Goal: Navigation & Orientation: Find specific page/section

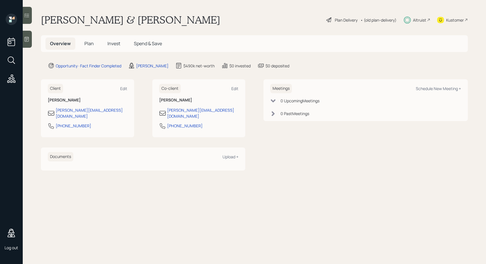
click at [454, 20] on div "Kustomer" at bounding box center [455, 20] width 18 height 6
